Goal: Navigation & Orientation: Find specific page/section

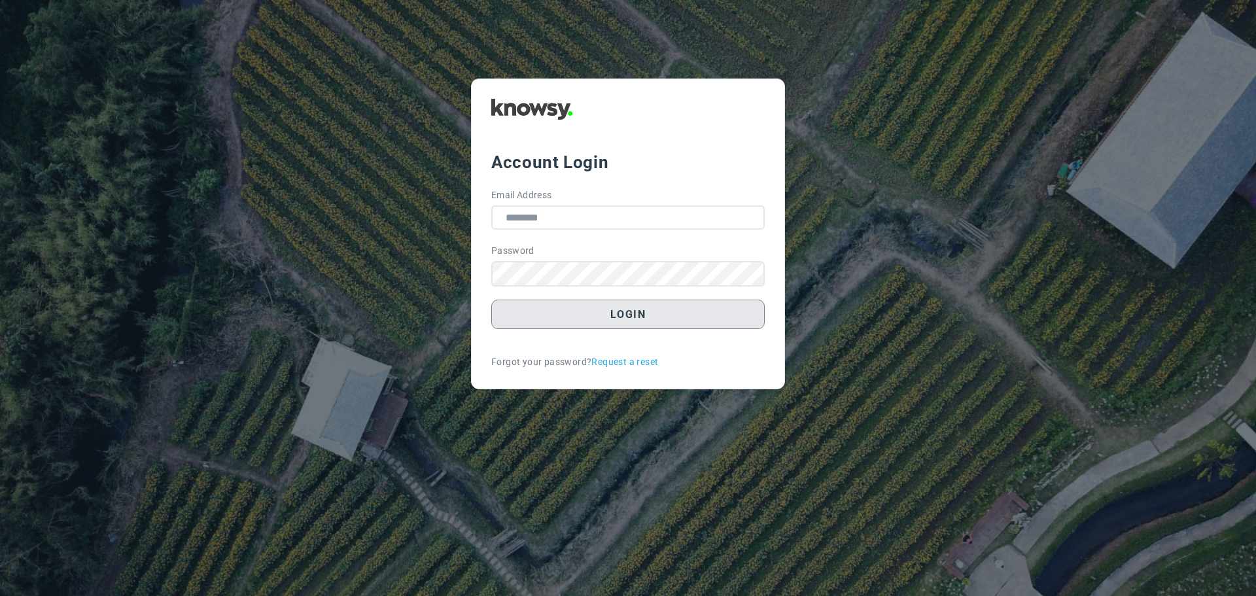
type input "**********"
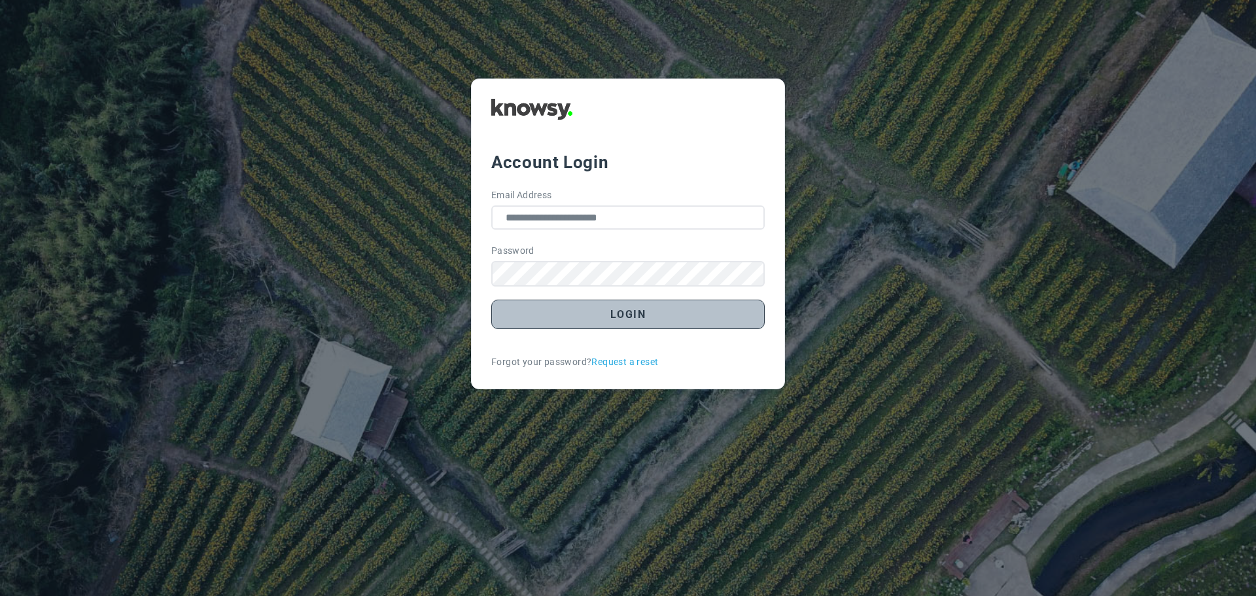
click at [648, 317] on button "Login" at bounding box center [627, 314] width 273 height 29
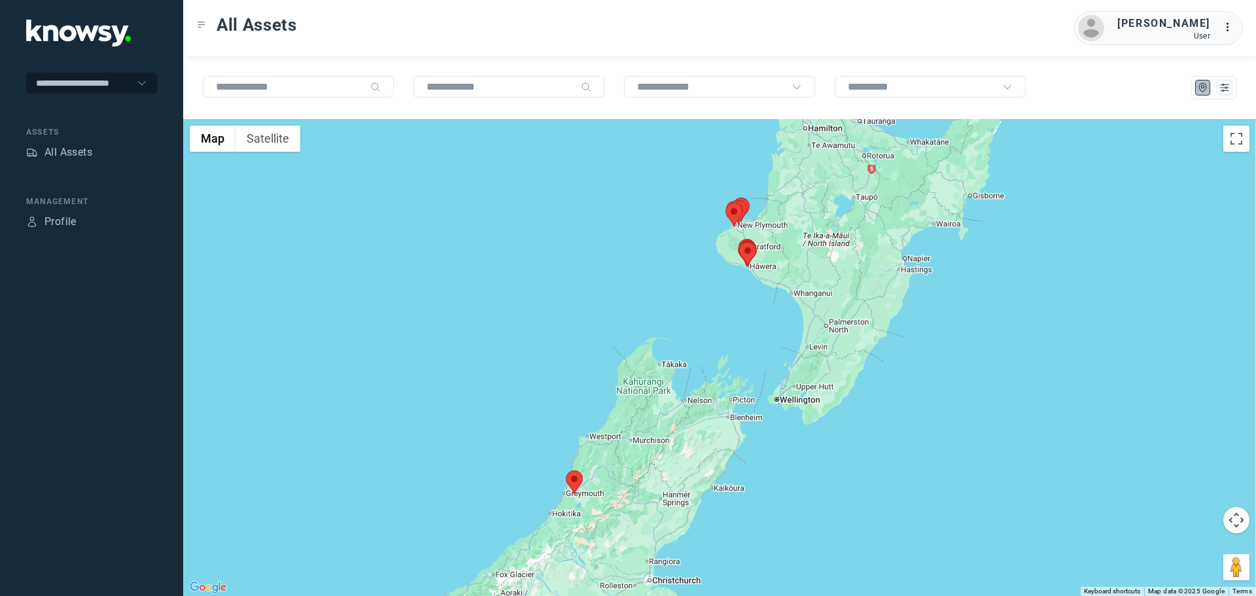
drag, startPoint x: 797, startPoint y: 245, endPoint x: 725, endPoint y: 247, distance: 72.0
click at [723, 248] on div "To navigate, press the arrow keys." at bounding box center [719, 357] width 1073 height 477
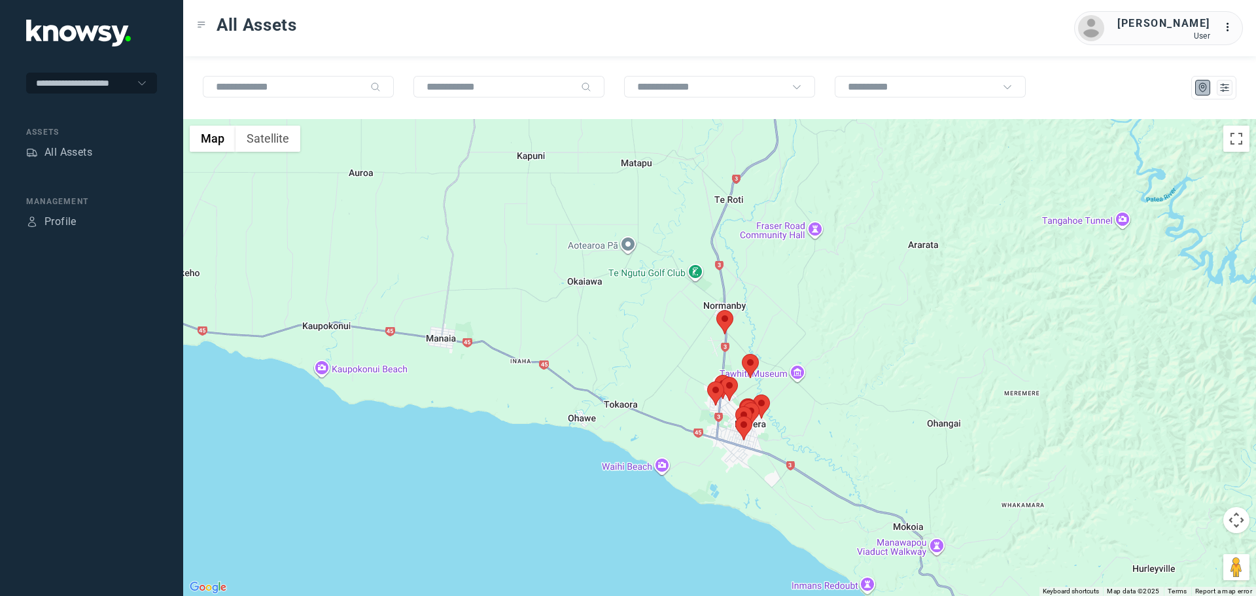
click at [716, 310] on area at bounding box center [716, 310] width 0 height 0
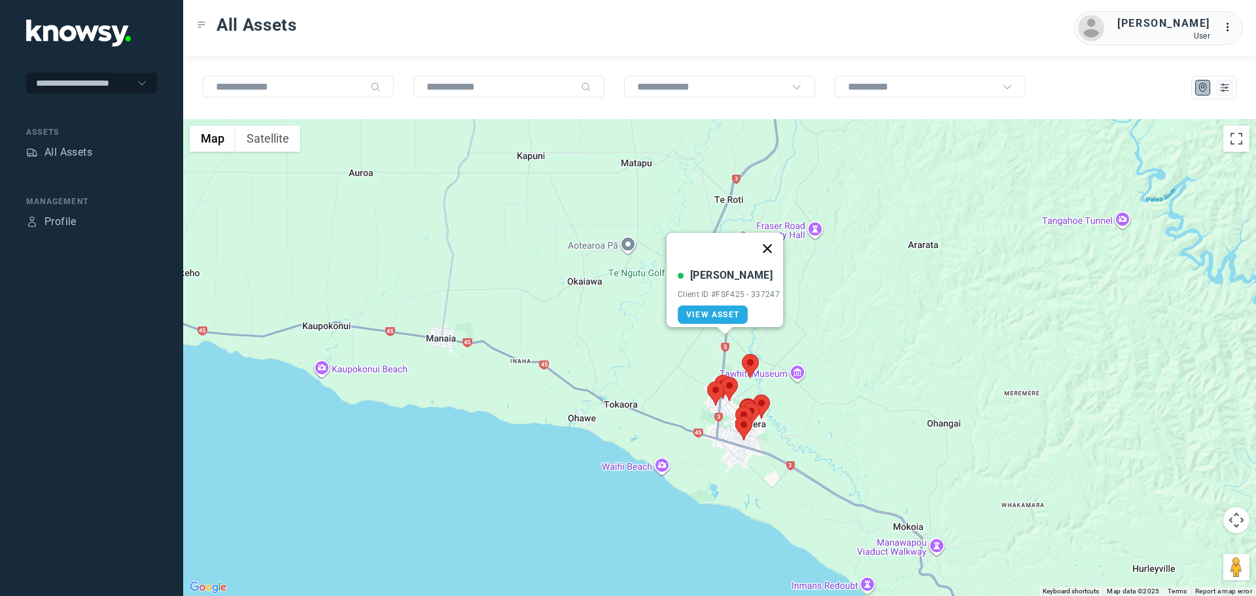
click at [775, 242] on button "Close" at bounding box center [767, 248] width 31 height 31
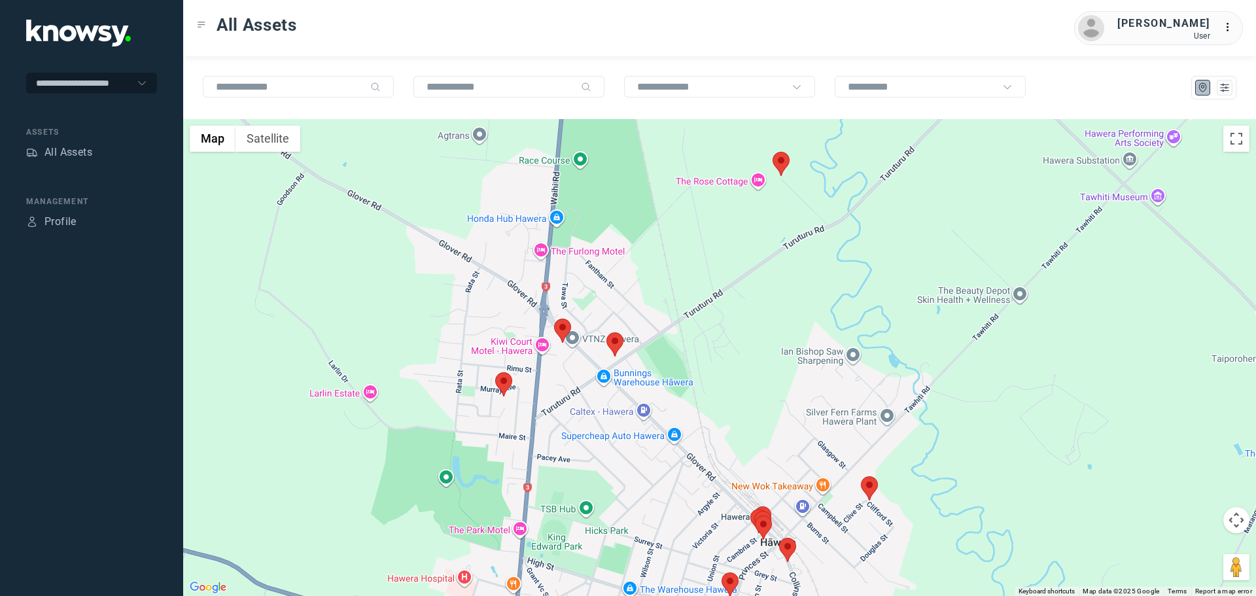
drag, startPoint x: 831, startPoint y: 545, endPoint x: 773, endPoint y: 327, distance: 225.3
click at [773, 327] on div at bounding box center [719, 357] width 1073 height 477
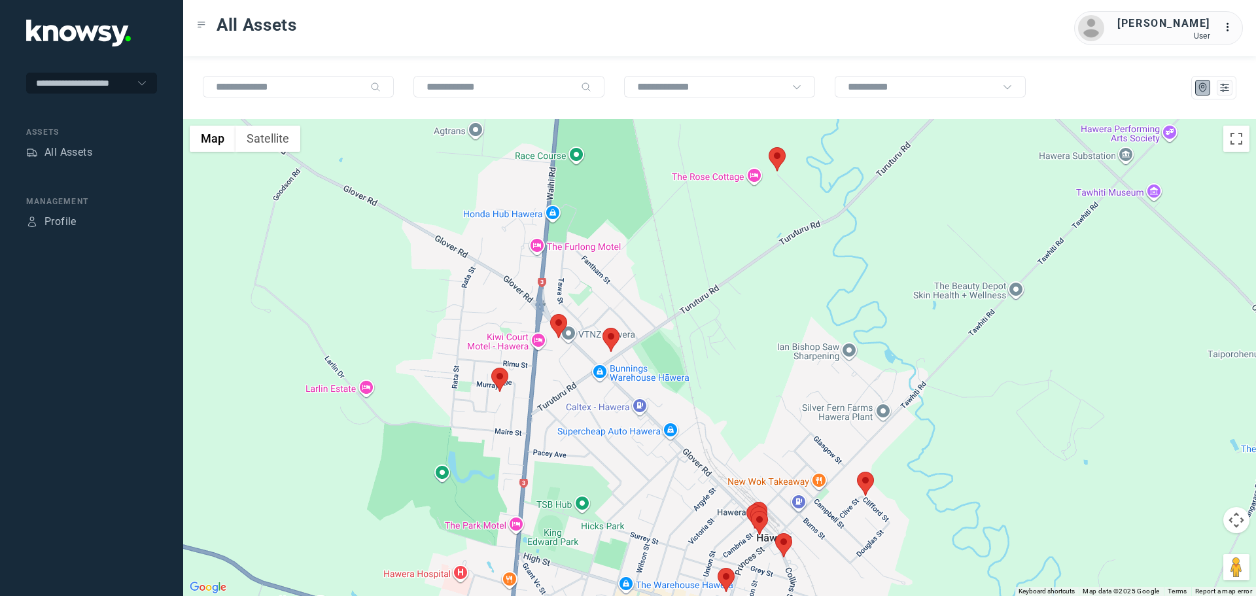
click at [550, 314] on area at bounding box center [550, 314] width 0 height 0
click at [614, 238] on button "Close" at bounding box center [602, 252] width 31 height 31
click at [491, 368] on area at bounding box center [491, 368] width 0 height 0
click at [551, 296] on button "Close" at bounding box center [542, 305] width 31 height 31
click at [602, 328] on area at bounding box center [602, 328] width 0 height 0
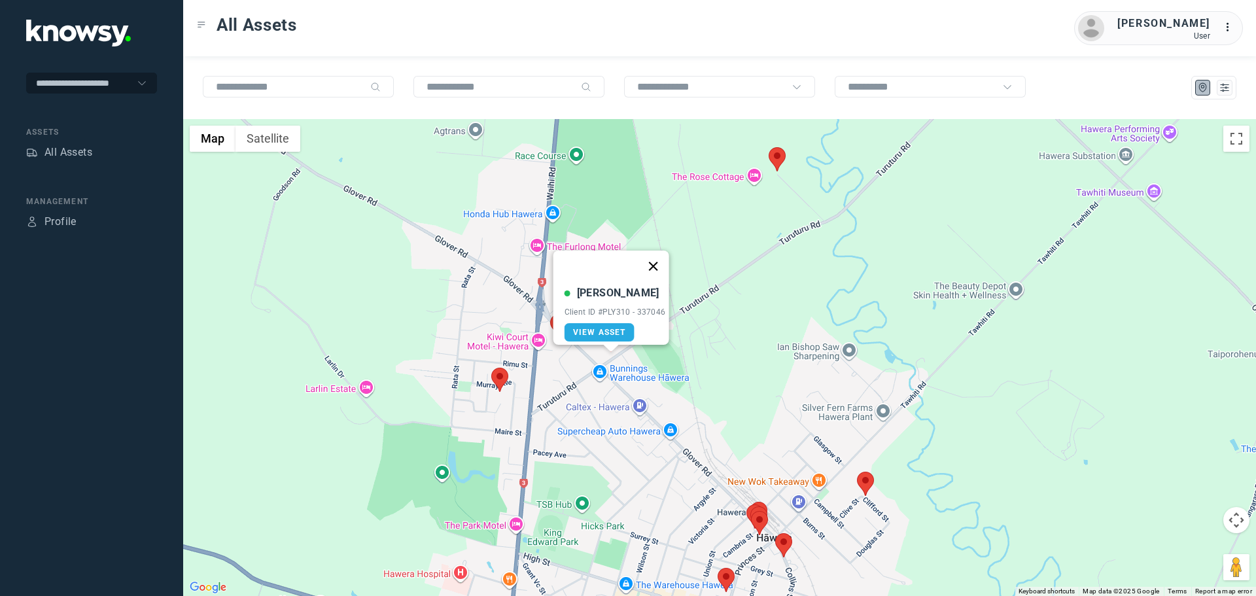
click at [656, 257] on button "Close" at bounding box center [652, 266] width 31 height 31
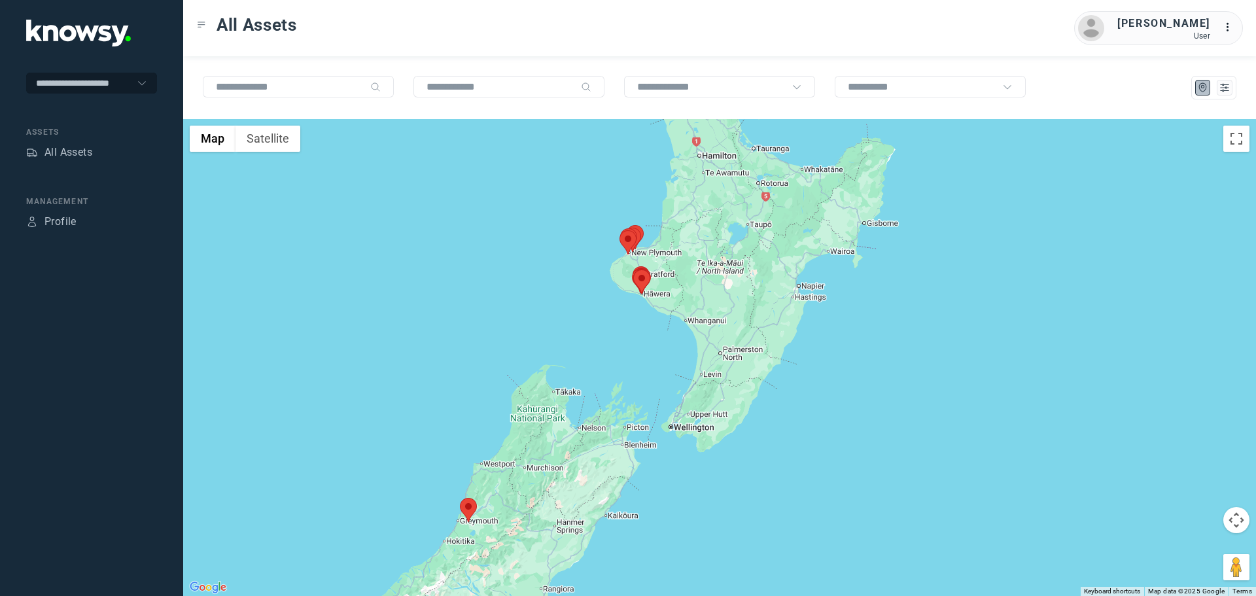
drag, startPoint x: 807, startPoint y: 241, endPoint x: 555, endPoint y: 268, distance: 253.9
click at [633, 269] on div at bounding box center [641, 281] width 17 height 24
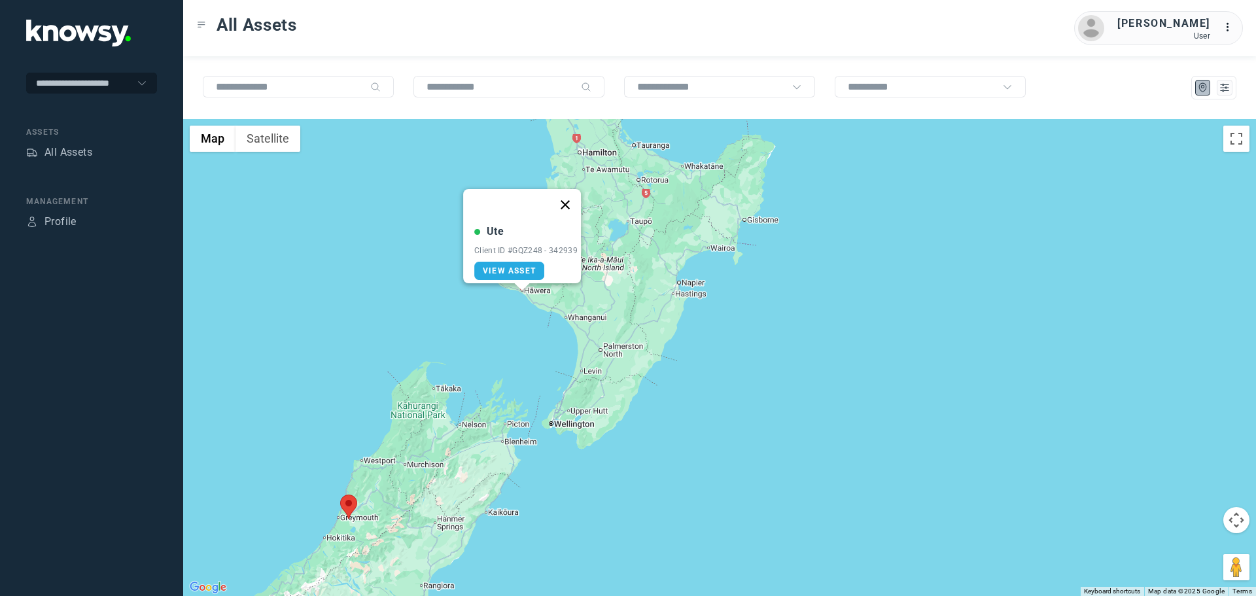
click at [570, 193] on button "Close" at bounding box center [564, 204] width 31 height 31
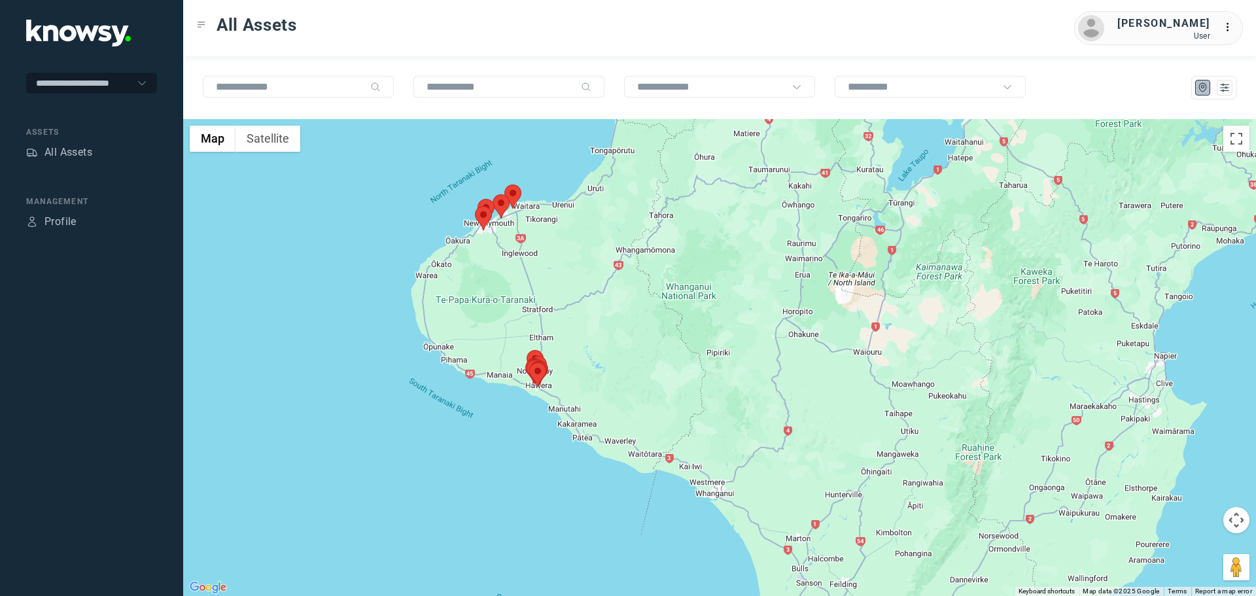
drag, startPoint x: 537, startPoint y: 275, endPoint x: 511, endPoint y: 286, distance: 28.4
click at [511, 286] on div at bounding box center [719, 357] width 1073 height 477
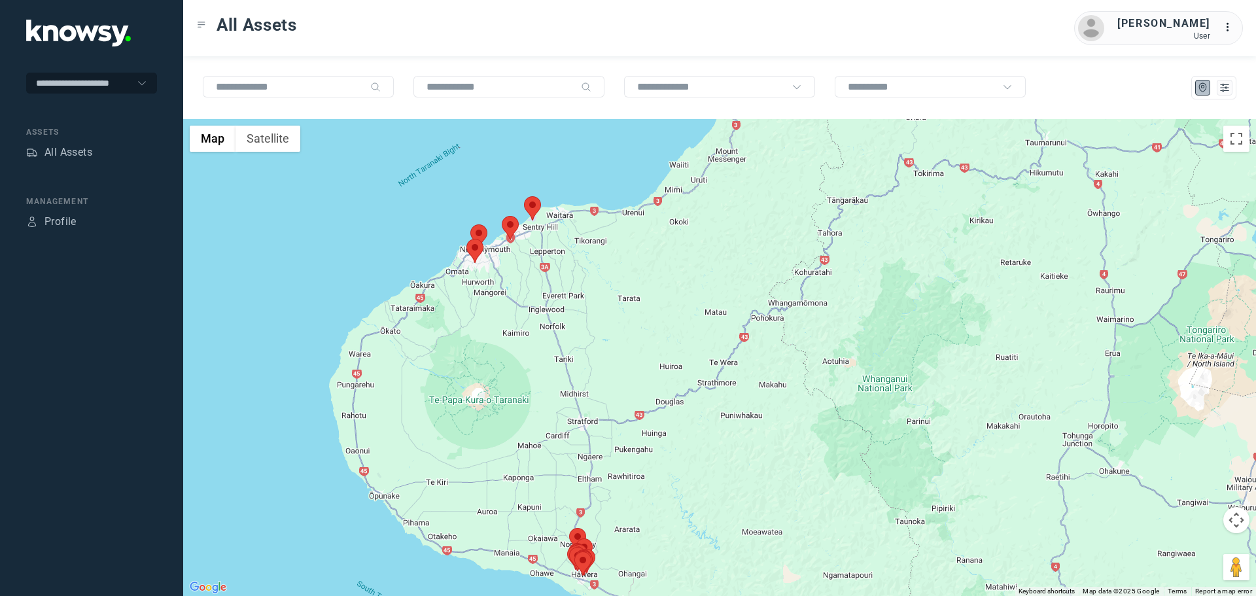
drag, startPoint x: 482, startPoint y: 233, endPoint x: 479, endPoint y: 267, distance: 34.1
click at [466, 239] on area at bounding box center [466, 239] width 0 height 0
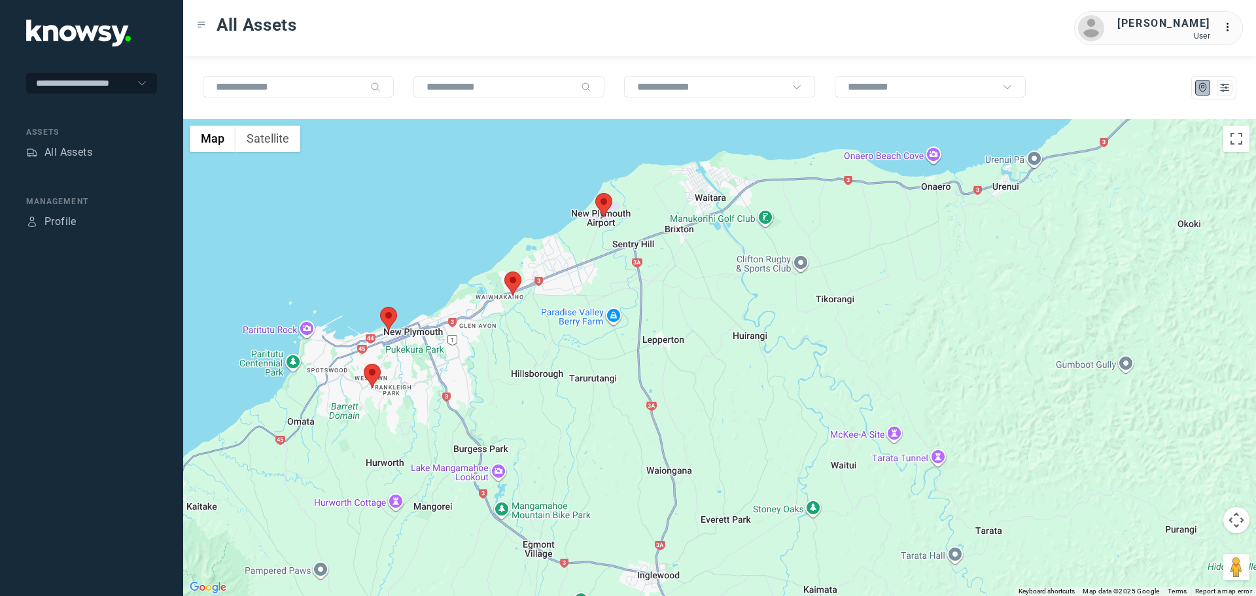
click at [504, 271] on area at bounding box center [504, 271] width 0 height 0
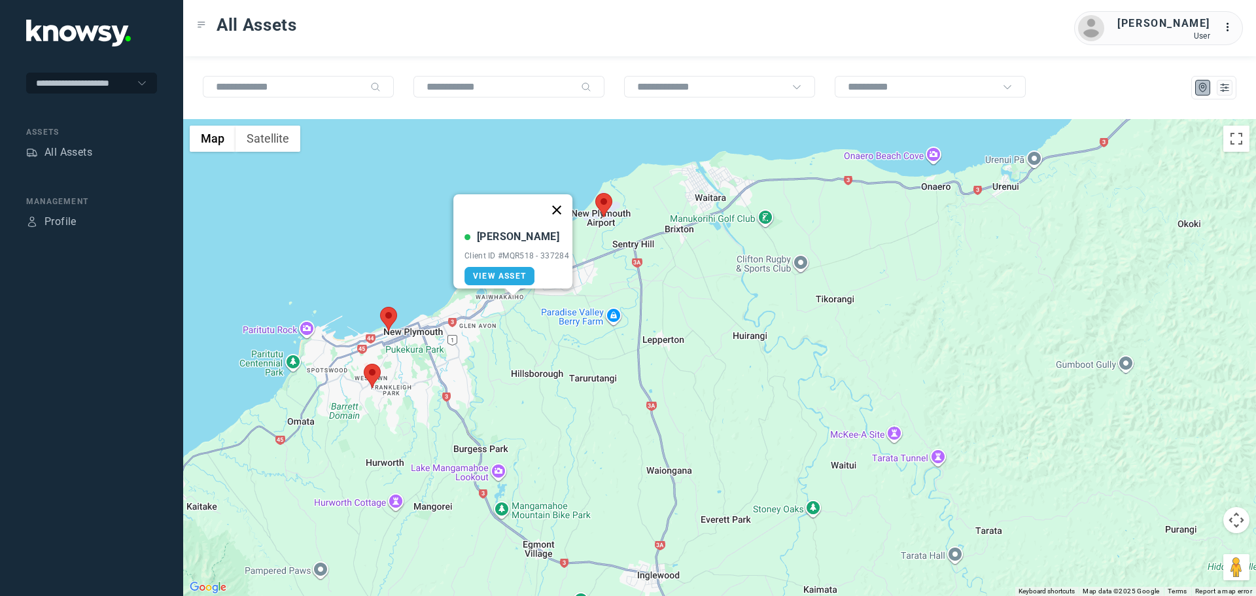
click at [561, 201] on button "Close" at bounding box center [556, 209] width 31 height 31
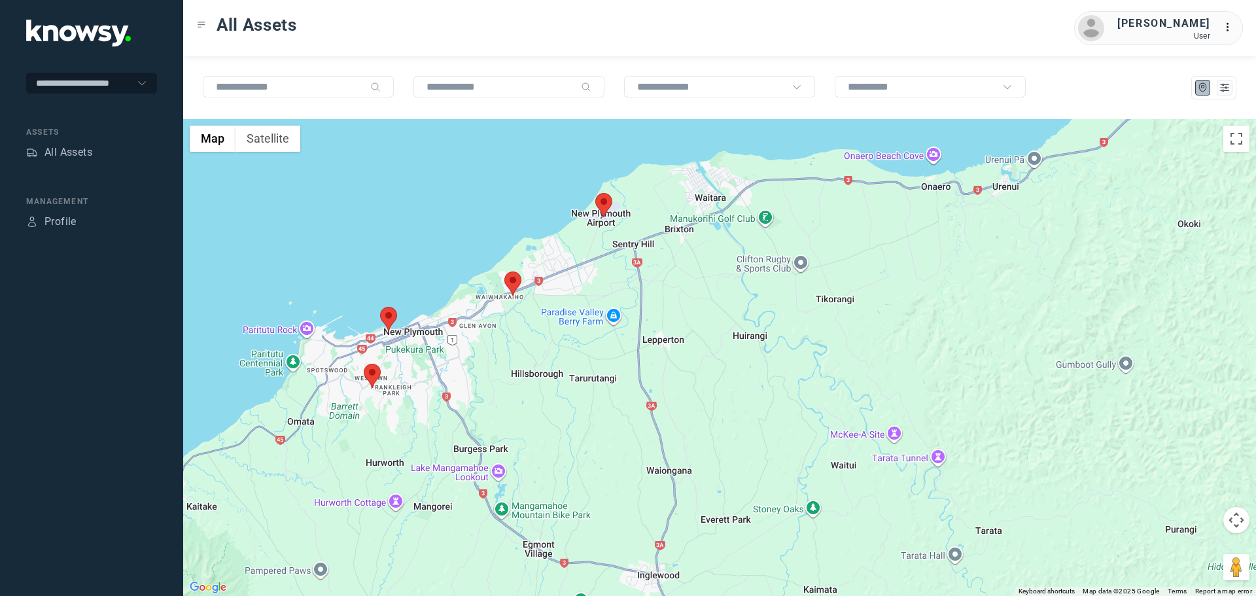
click at [380, 307] on area at bounding box center [380, 307] width 0 height 0
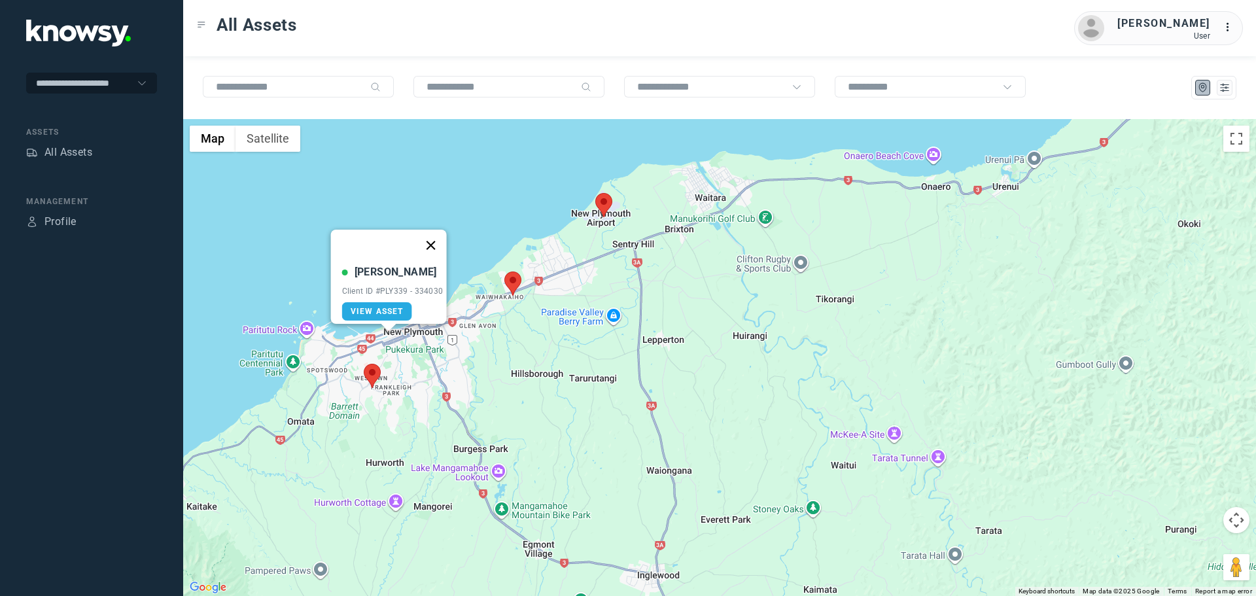
click at [437, 239] on button "Close" at bounding box center [430, 245] width 31 height 31
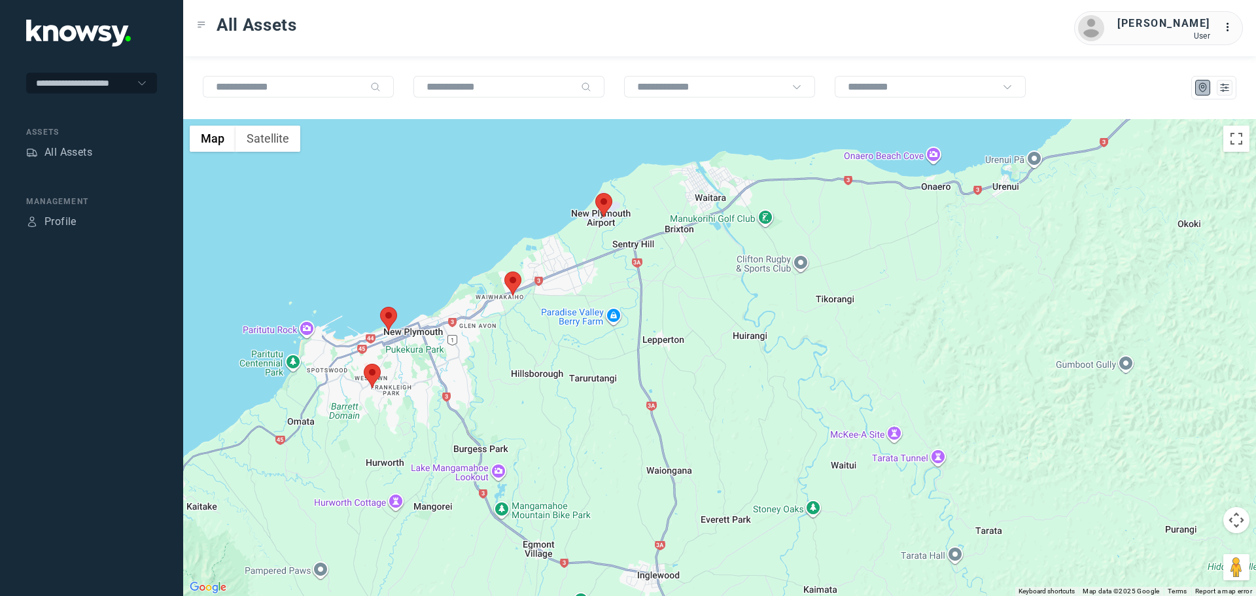
click at [364, 364] on area at bounding box center [364, 364] width 0 height 0
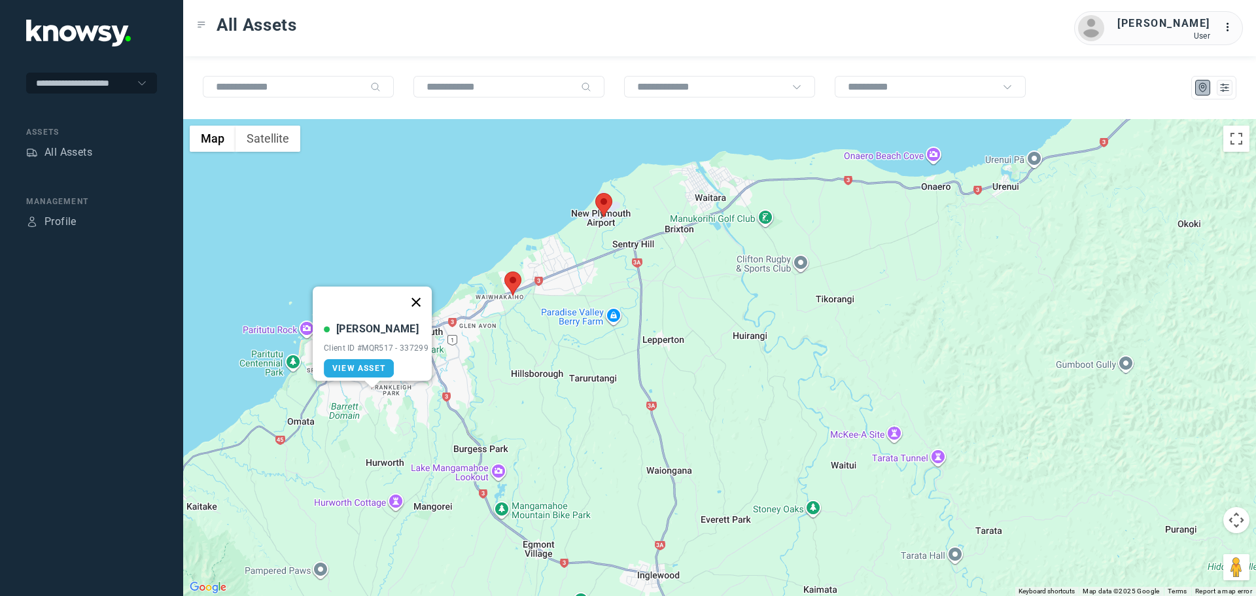
click at [422, 293] on button "Close" at bounding box center [415, 301] width 31 height 31
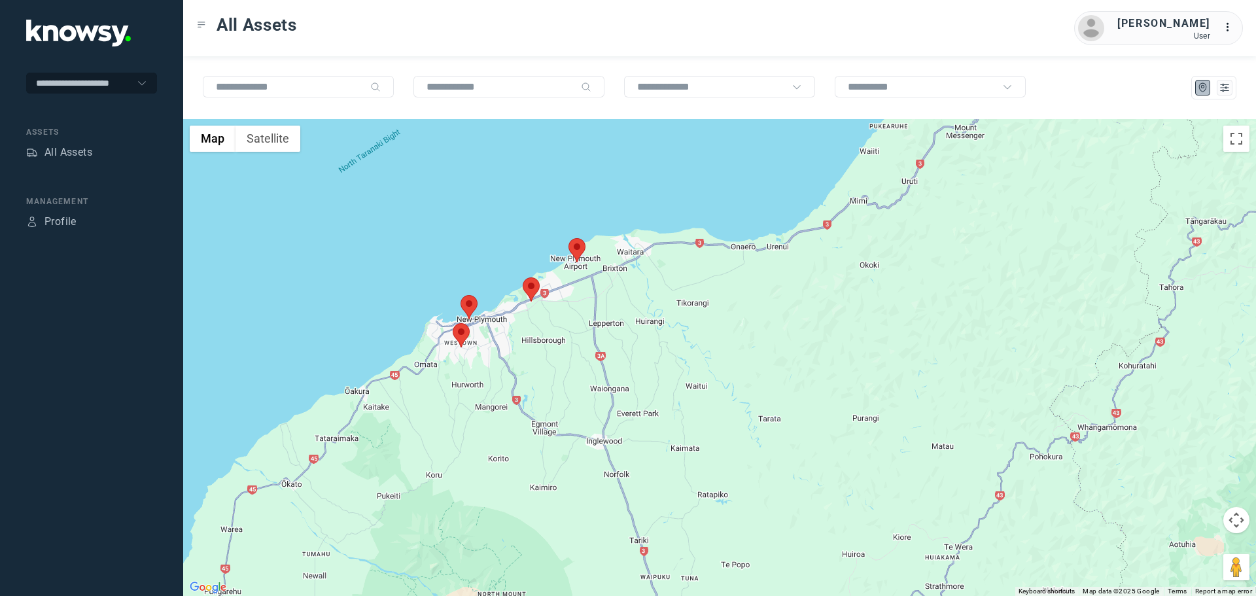
drag, startPoint x: 634, startPoint y: 407, endPoint x: 531, endPoint y: 280, distance: 163.2
click at [525, 282] on div at bounding box center [719, 357] width 1073 height 477
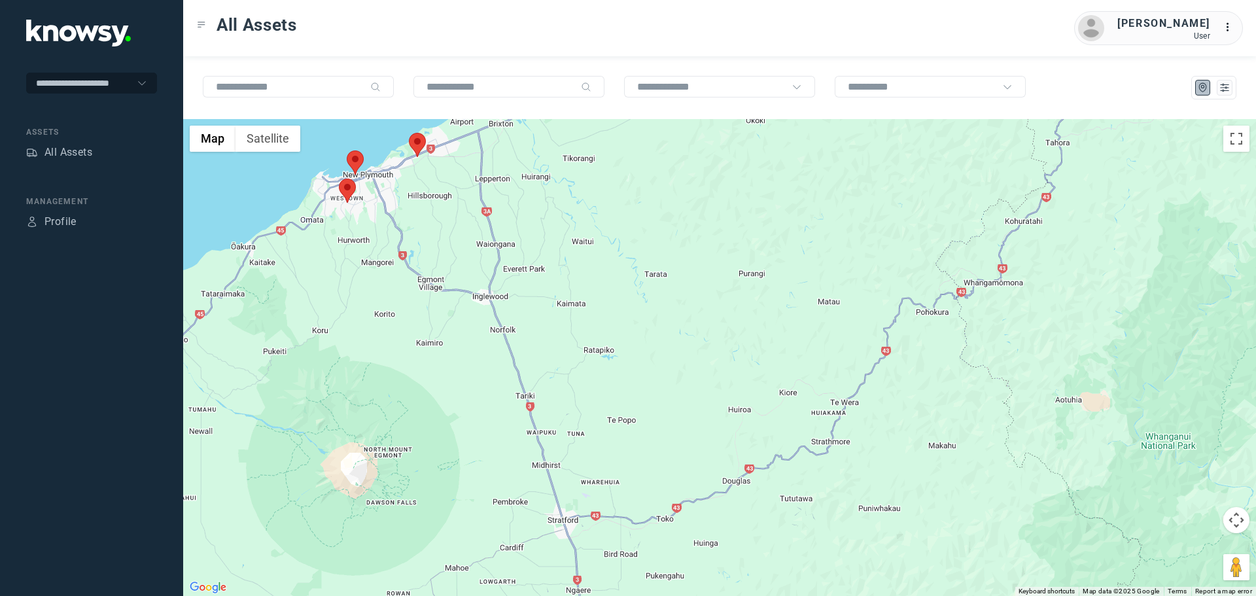
drag, startPoint x: 545, startPoint y: 426, endPoint x: 527, endPoint y: 248, distance: 179.5
click at [527, 248] on div at bounding box center [719, 357] width 1073 height 477
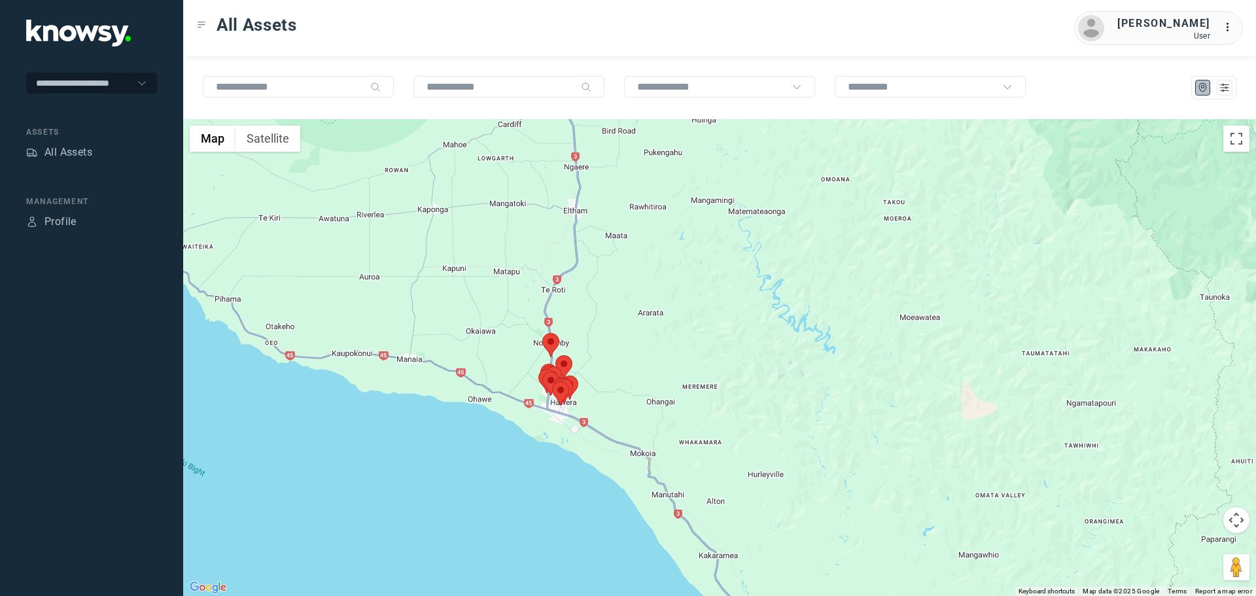
drag, startPoint x: 527, startPoint y: 390, endPoint x: 557, endPoint y: 257, distance: 136.1
click at [556, 260] on div at bounding box center [719, 357] width 1073 height 477
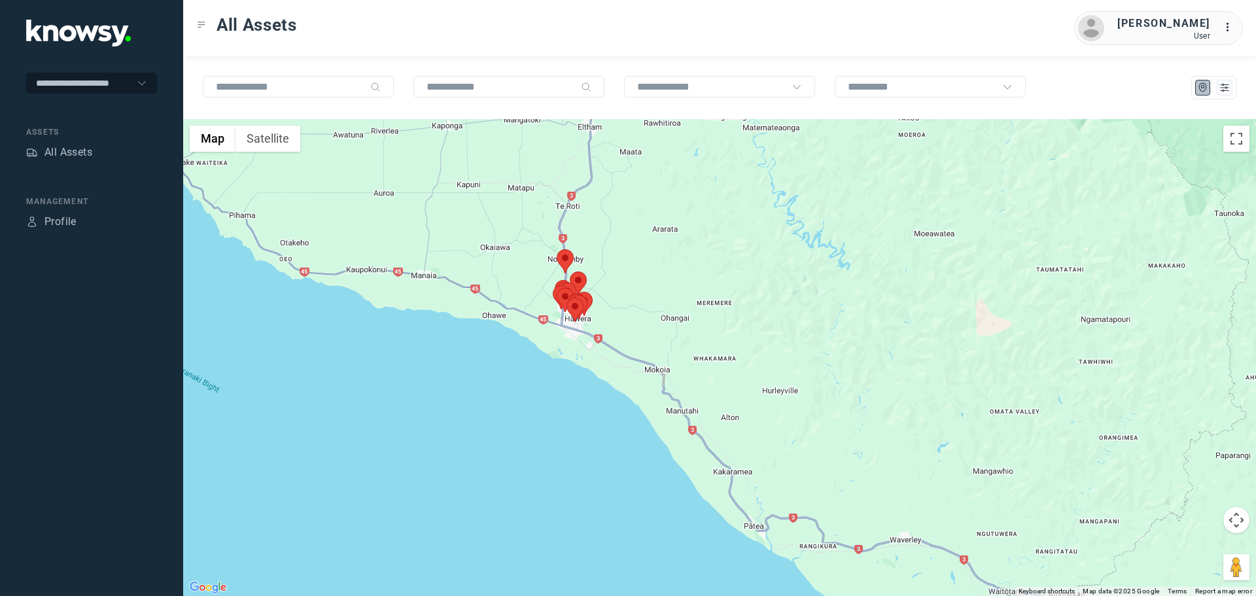
drag, startPoint x: 562, startPoint y: 290, endPoint x: 531, endPoint y: 270, distance: 36.5
click at [530, 270] on div at bounding box center [719, 357] width 1073 height 477
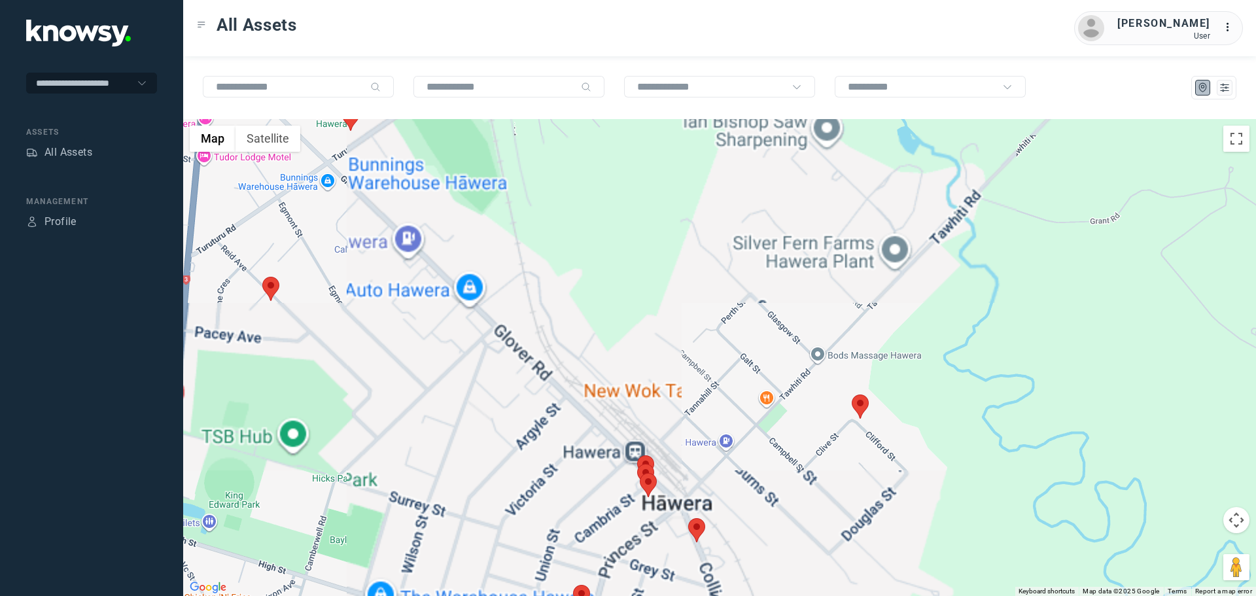
drag, startPoint x: 684, startPoint y: 470, endPoint x: 594, endPoint y: 326, distance: 170.1
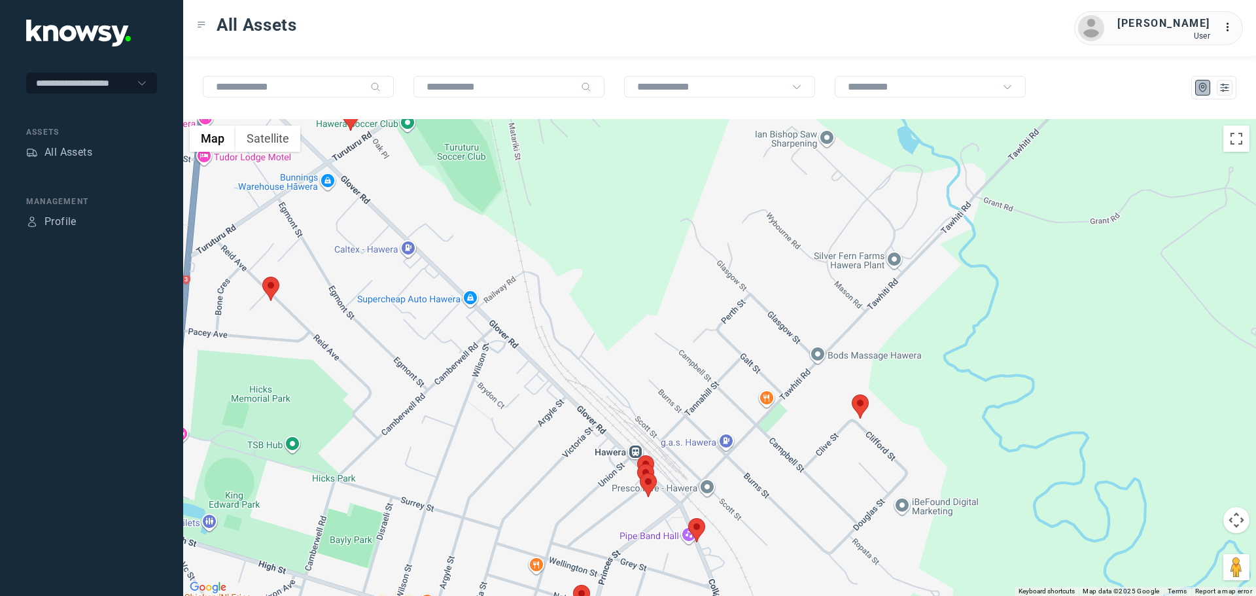
click at [594, 326] on div at bounding box center [719, 357] width 1073 height 477
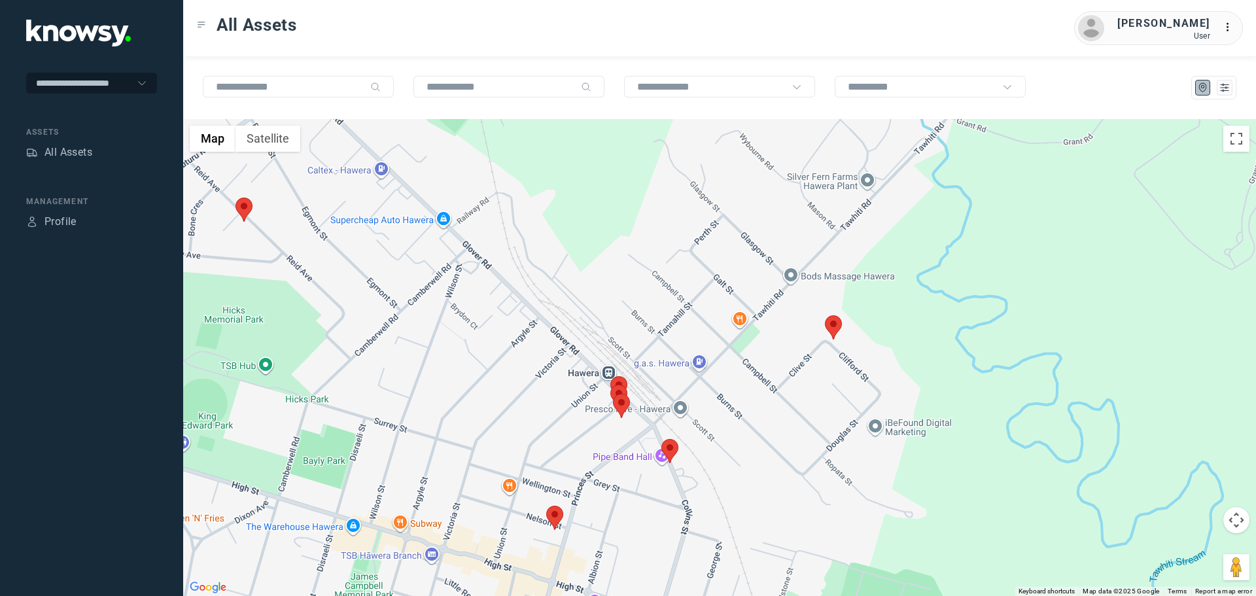
drag, startPoint x: 621, startPoint y: 433, endPoint x: 585, endPoint y: 398, distance: 50.0
click at [587, 400] on div at bounding box center [719, 357] width 1073 height 477
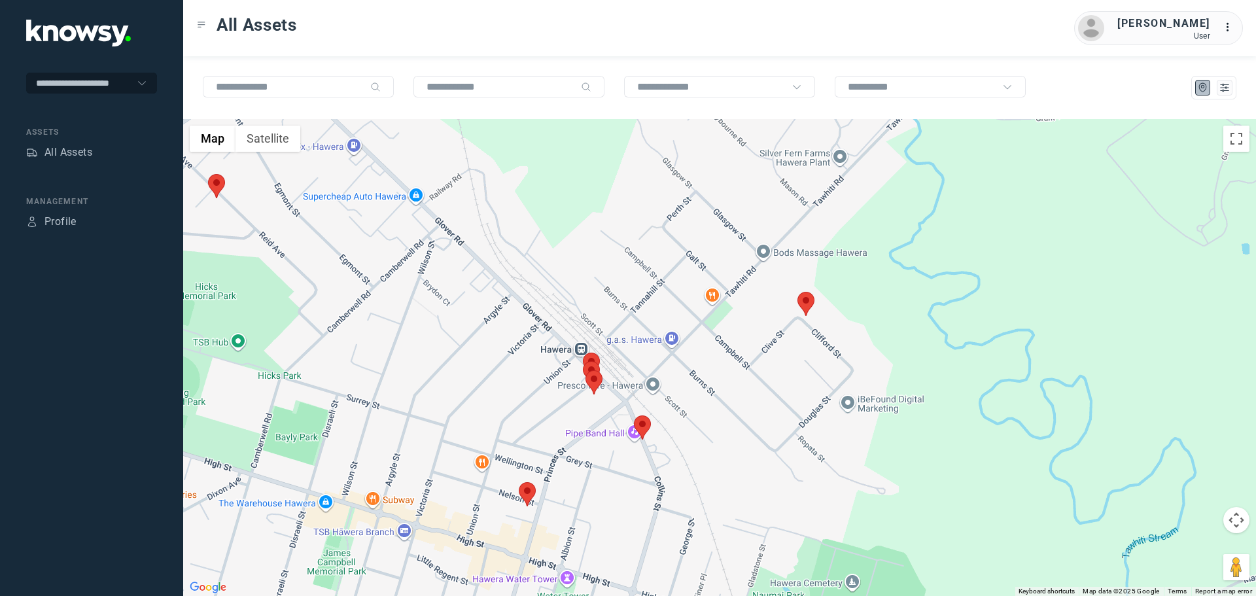
click at [519, 482] on area at bounding box center [519, 482] width 0 height 0
click at [578, 409] on button "Close" at bounding box center [569, 420] width 31 height 31
click at [797, 292] on area at bounding box center [797, 292] width 0 height 0
click at [856, 226] on button "Close" at bounding box center [848, 230] width 31 height 31
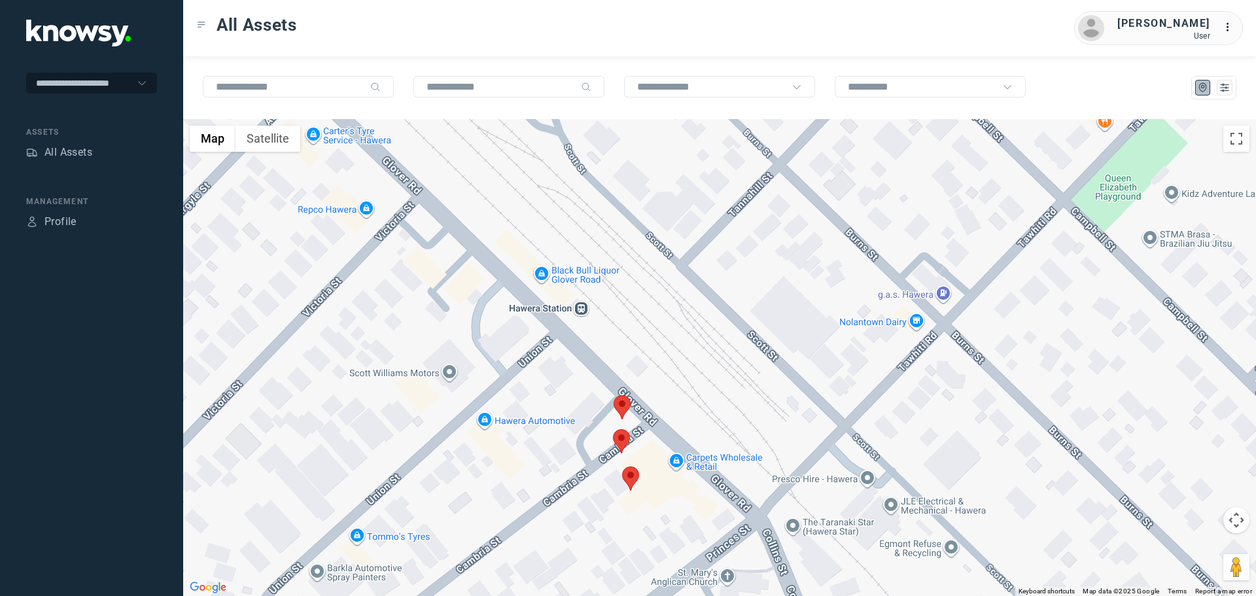
drag, startPoint x: 580, startPoint y: 432, endPoint x: 544, endPoint y: 322, distance: 115.0
click at [542, 323] on div at bounding box center [719, 357] width 1073 height 477
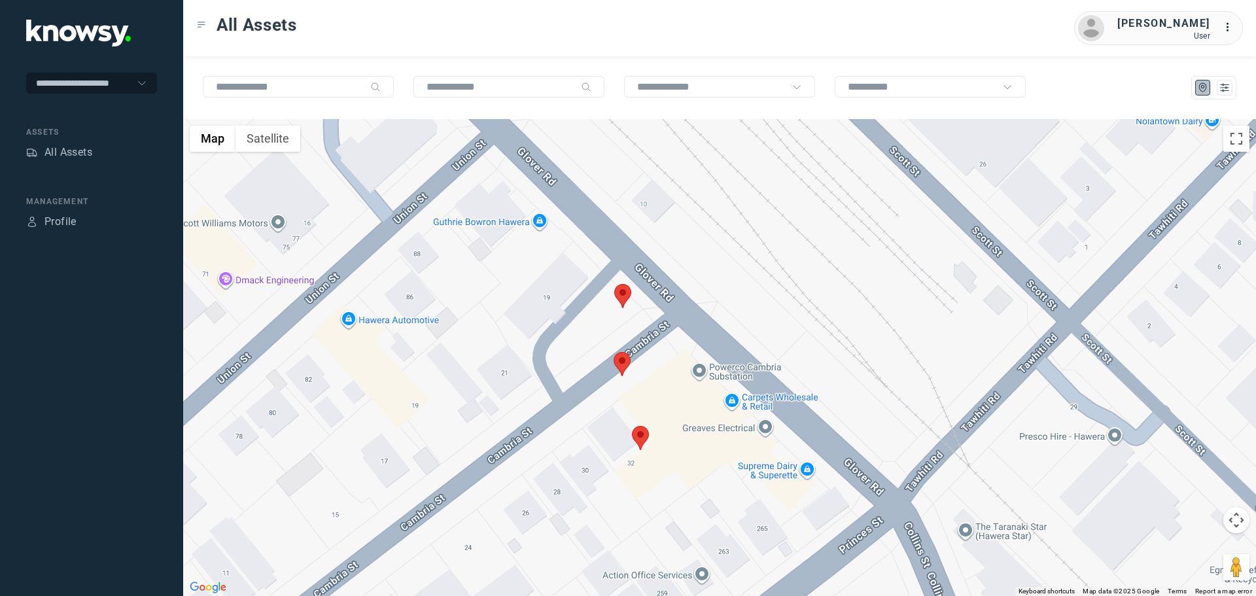
click at [614, 352] on area at bounding box center [614, 352] width 0 height 0
click at [669, 280] on button "Close" at bounding box center [665, 290] width 31 height 31
click at [614, 284] on area at bounding box center [614, 284] width 0 height 0
click at [670, 211] on button "Close" at bounding box center [666, 222] width 31 height 31
click at [632, 426] on area at bounding box center [632, 426] width 0 height 0
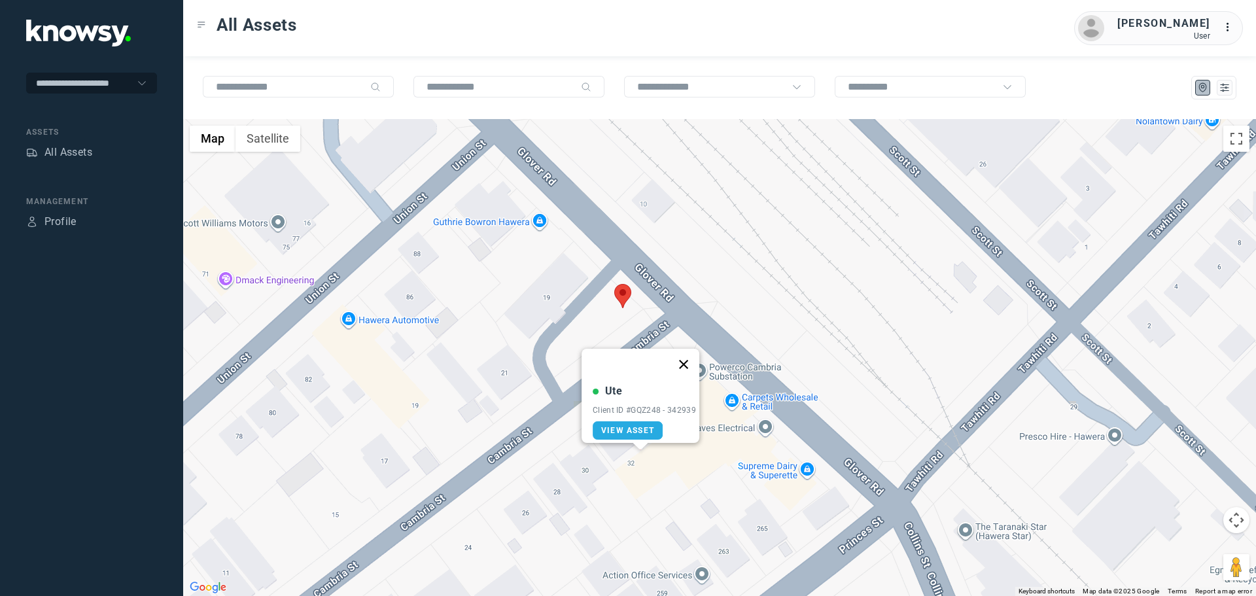
click at [691, 349] on button "Close" at bounding box center [683, 364] width 31 height 31
click at [614, 284] on area at bounding box center [614, 284] width 0 height 0
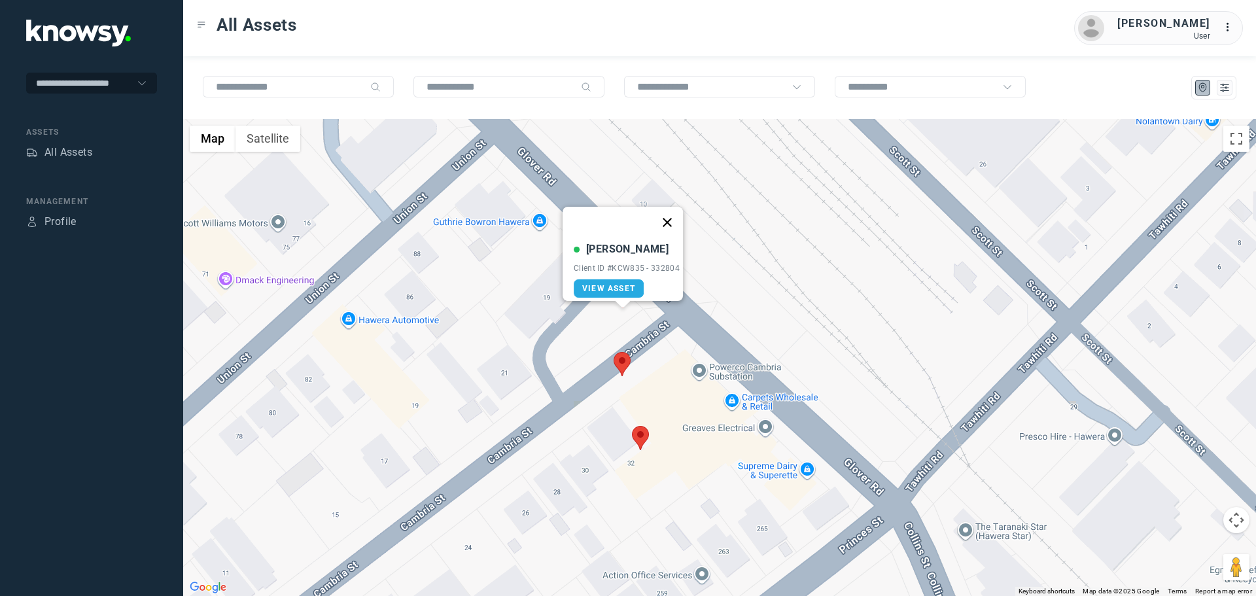
click at [676, 208] on button "Close" at bounding box center [666, 222] width 31 height 31
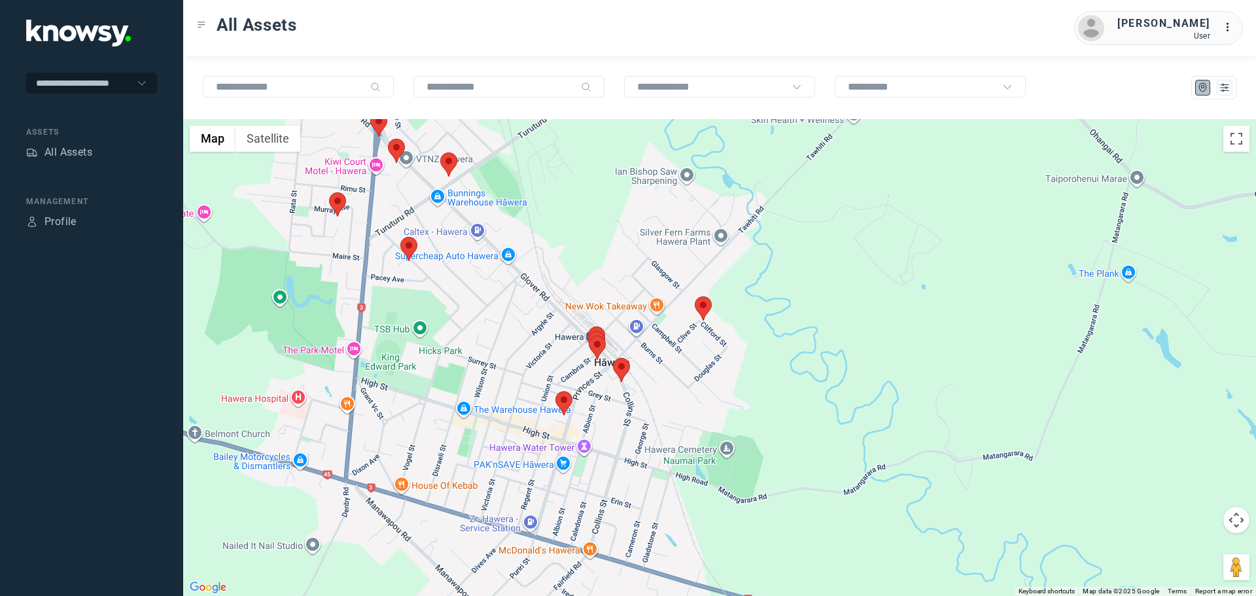
drag, startPoint x: 460, startPoint y: 306, endPoint x: 576, endPoint y: 385, distance: 139.9
click at [576, 385] on div at bounding box center [719, 357] width 1073 height 477
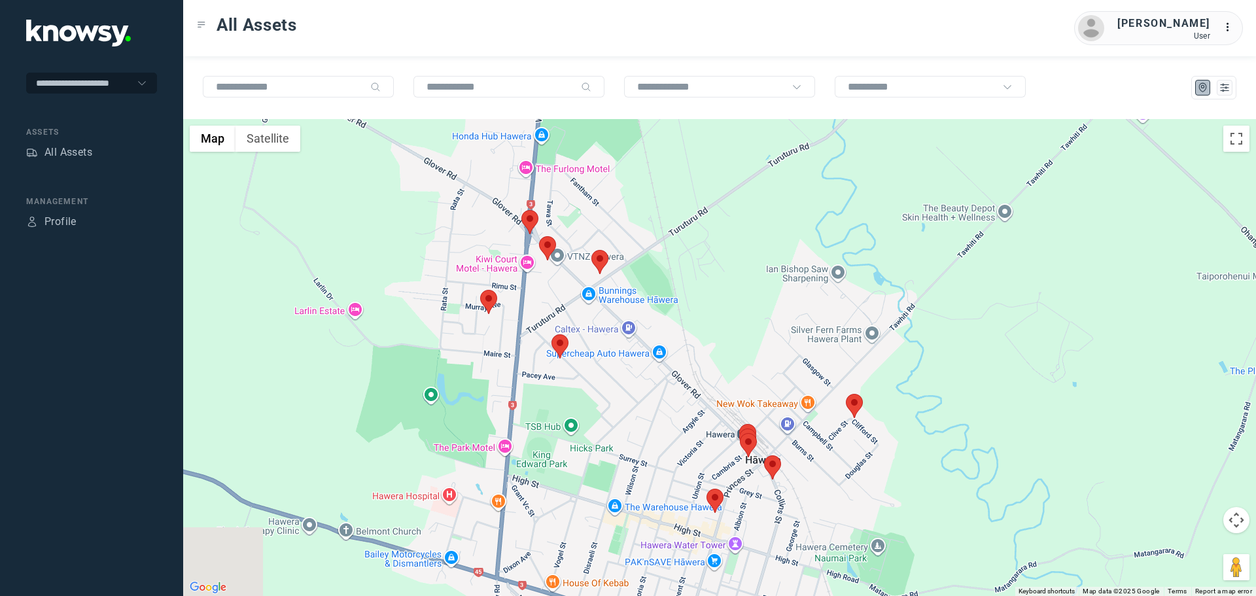
drag, startPoint x: 482, startPoint y: 298, endPoint x: 581, endPoint y: 353, distance: 113.3
click at [581, 353] on div at bounding box center [719, 357] width 1073 height 477
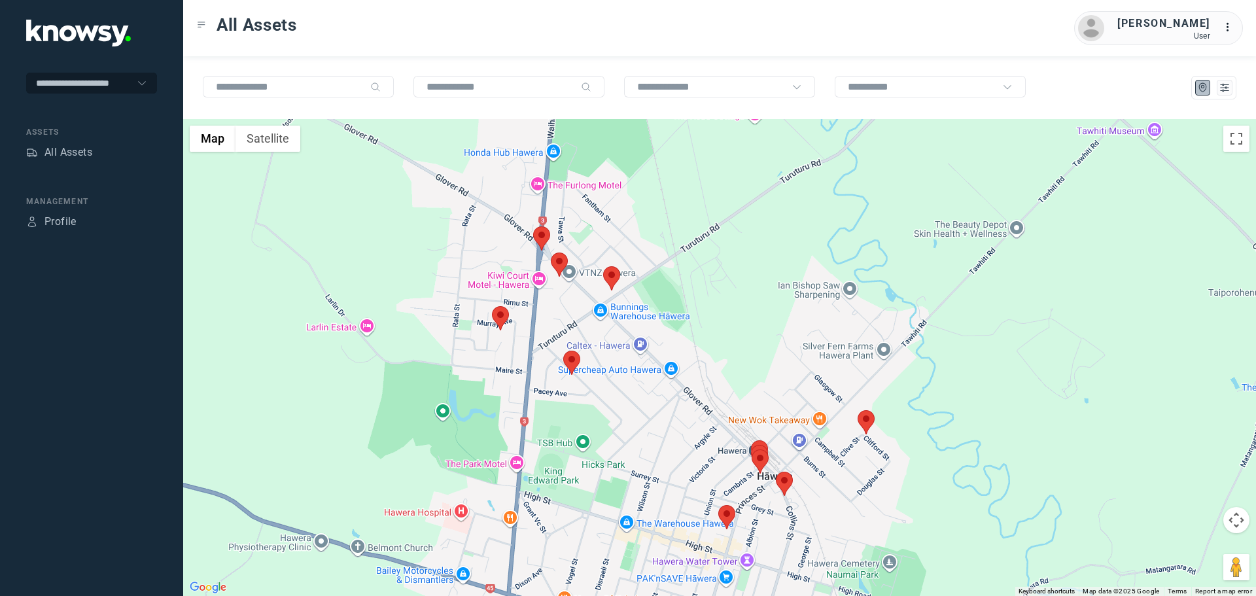
drag, startPoint x: 535, startPoint y: 312, endPoint x: 548, endPoint y: 317, distance: 13.9
click at [548, 317] on div at bounding box center [719, 357] width 1073 height 477
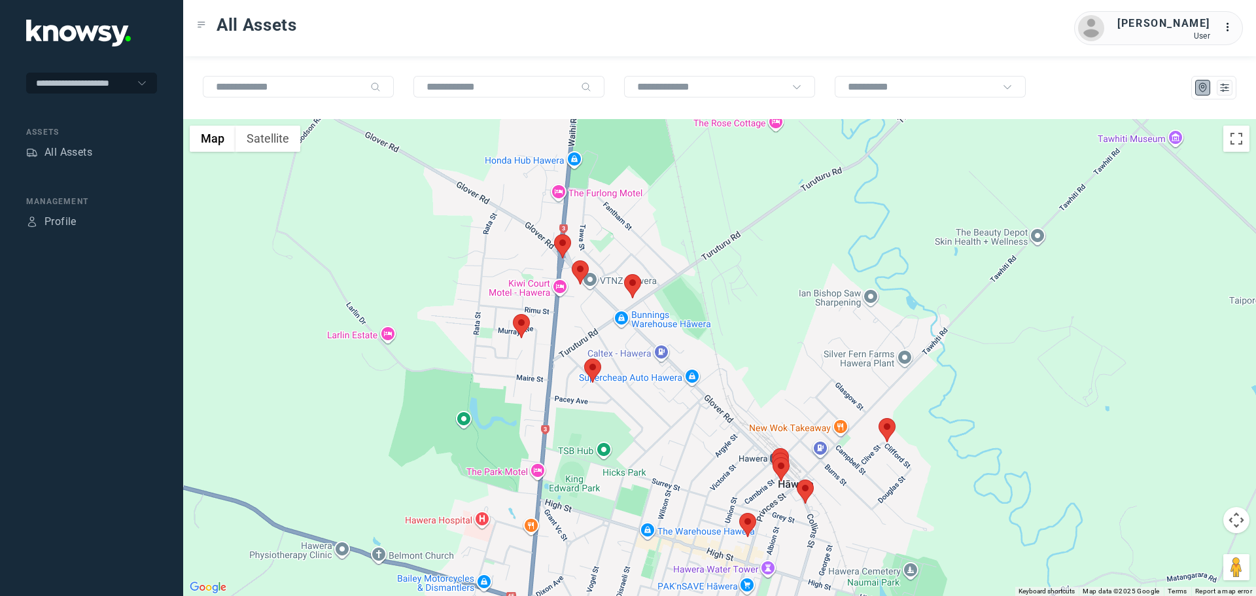
click at [513, 314] on area at bounding box center [513, 314] width 0 height 0
click at [569, 241] on button "Close" at bounding box center [563, 252] width 31 height 31
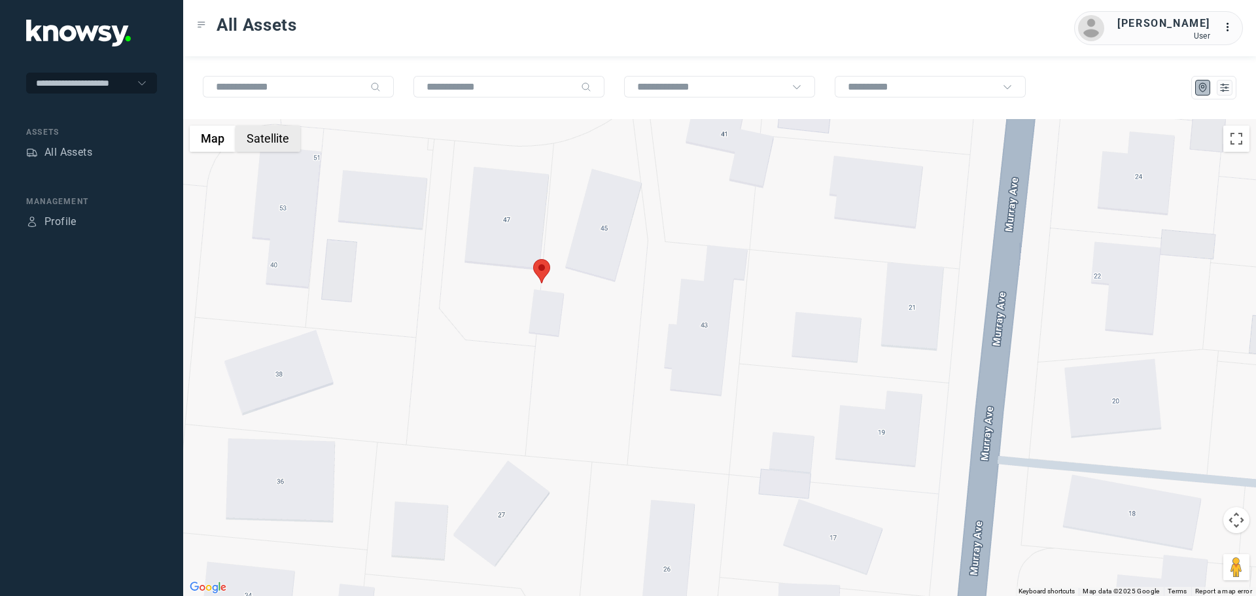
click at [282, 151] on button "Satellite" at bounding box center [267, 139] width 65 height 26
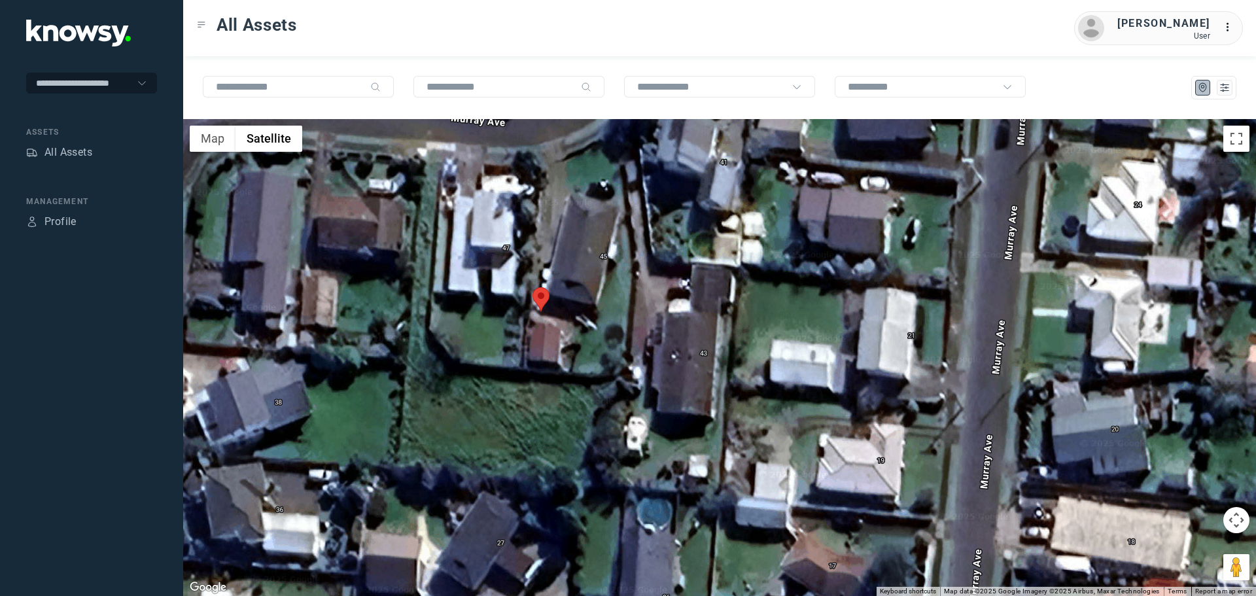
drag, startPoint x: 553, startPoint y: 249, endPoint x: 547, endPoint y: 305, distance: 55.9
click at [548, 303] on div at bounding box center [719, 357] width 1073 height 477
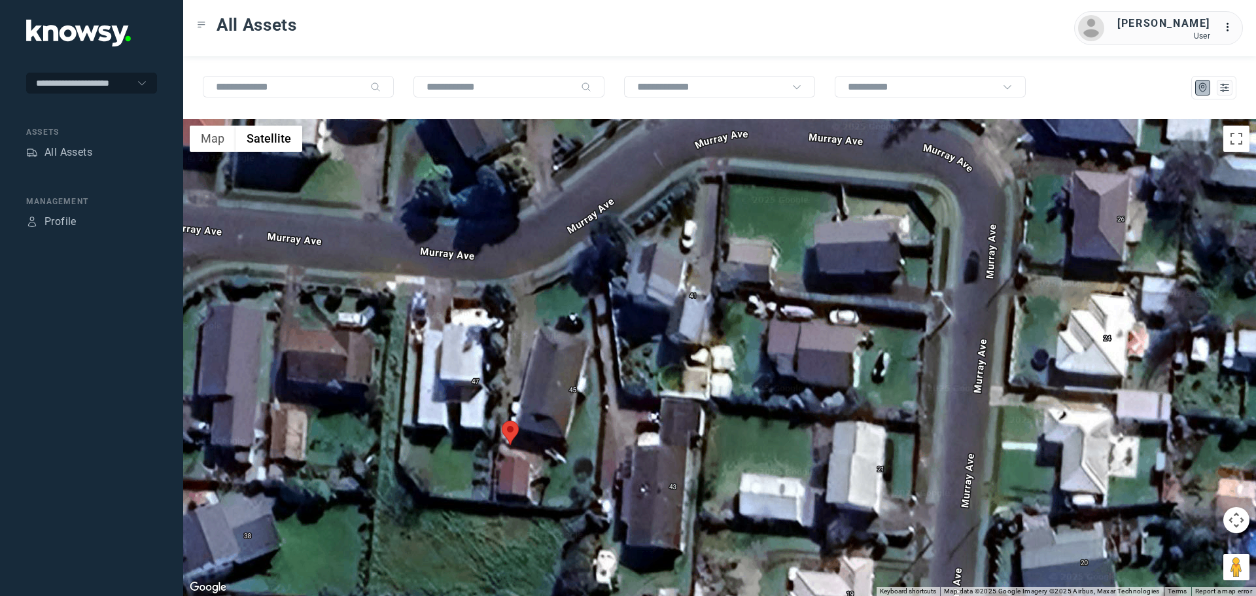
drag, startPoint x: 568, startPoint y: 289, endPoint x: 545, endPoint y: 388, distance: 101.5
click at [545, 388] on div at bounding box center [719, 357] width 1073 height 477
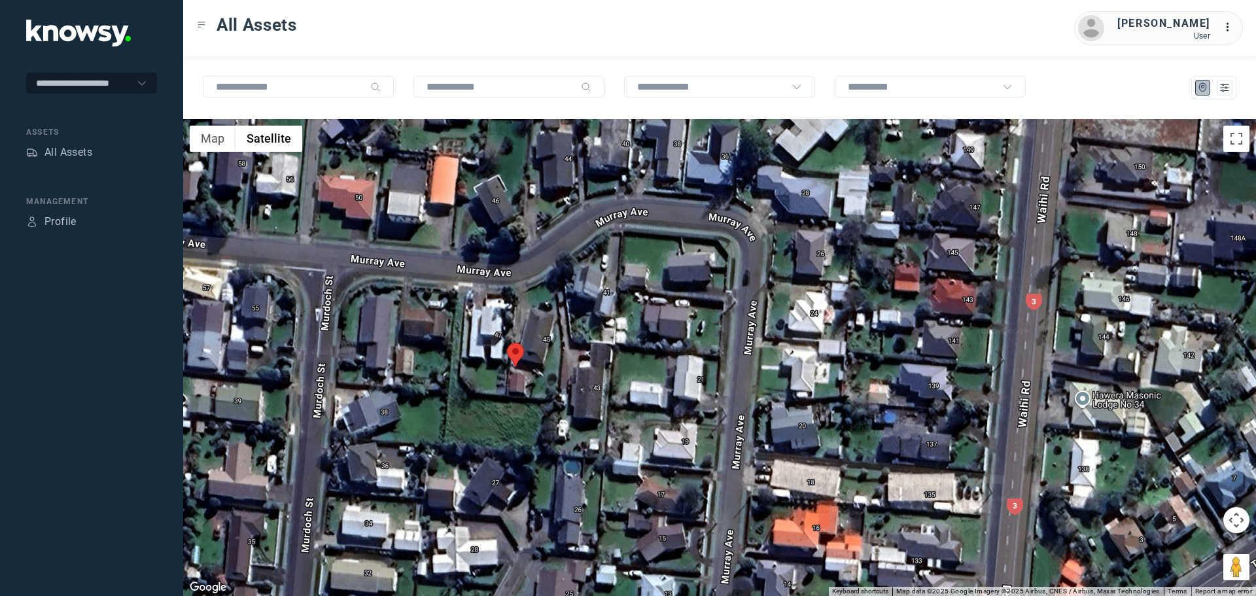
drag, startPoint x: 538, startPoint y: 415, endPoint x: 522, endPoint y: 356, distance: 60.9
click at [522, 356] on div at bounding box center [719, 357] width 1073 height 477
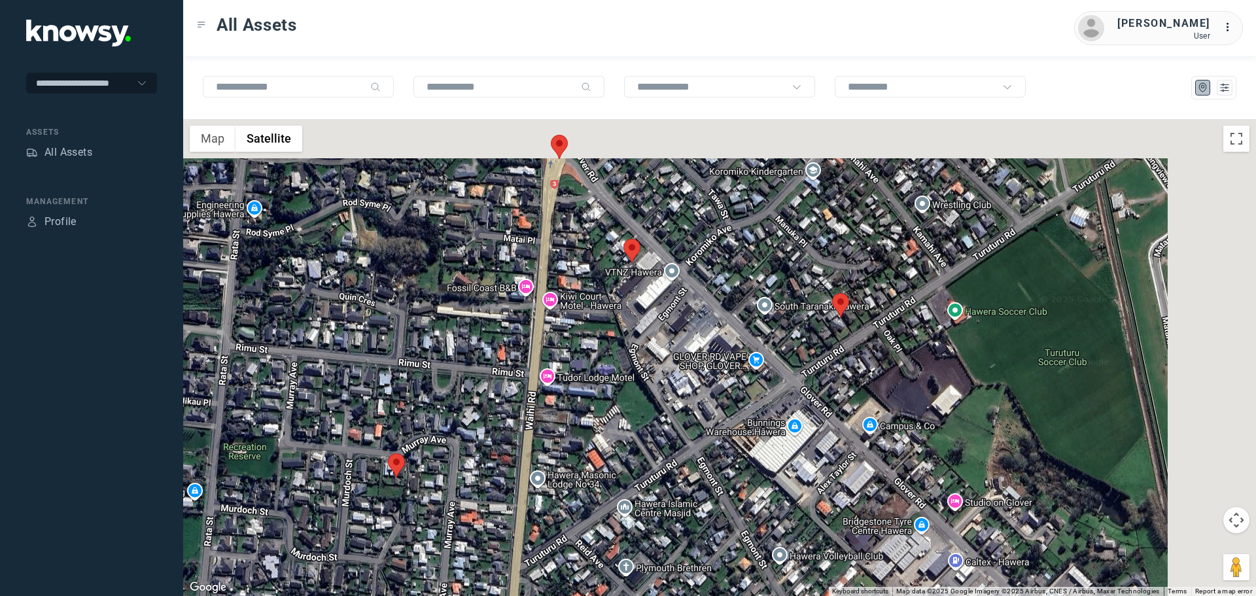
drag, startPoint x: 882, startPoint y: 277, endPoint x: 726, endPoint y: 411, distance: 205.5
click at [737, 411] on div at bounding box center [719, 357] width 1073 height 477
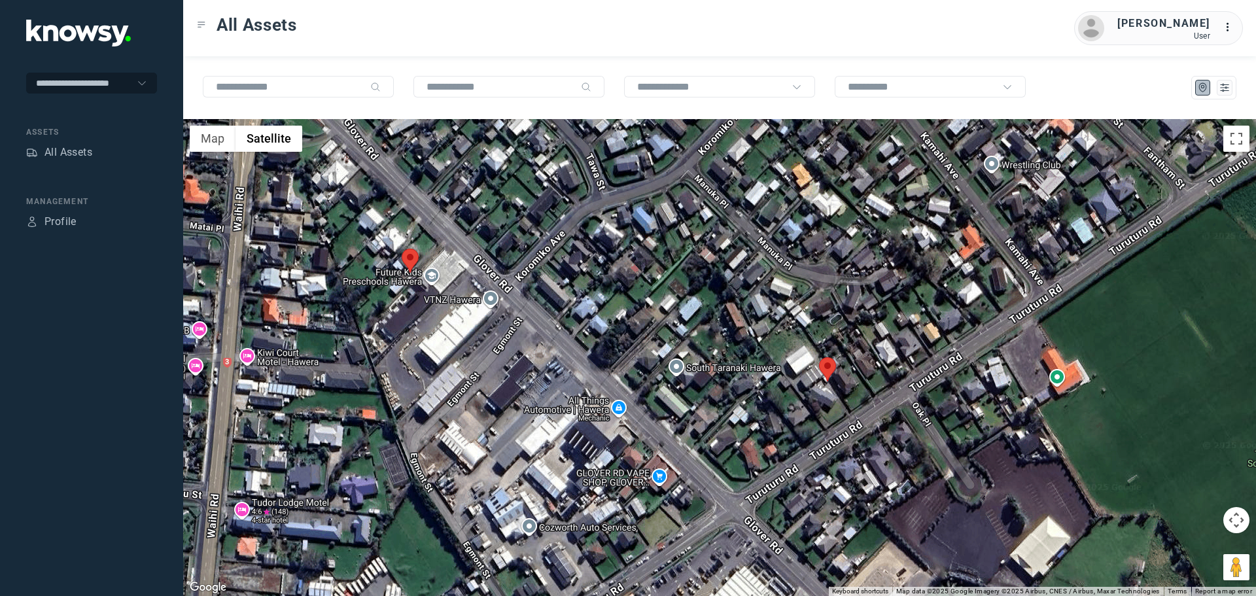
drag, startPoint x: 427, startPoint y: 321, endPoint x: 611, endPoint y: 341, distance: 184.9
click at [611, 341] on div at bounding box center [719, 357] width 1073 height 477
